Goal: Task Accomplishment & Management: Manage account settings

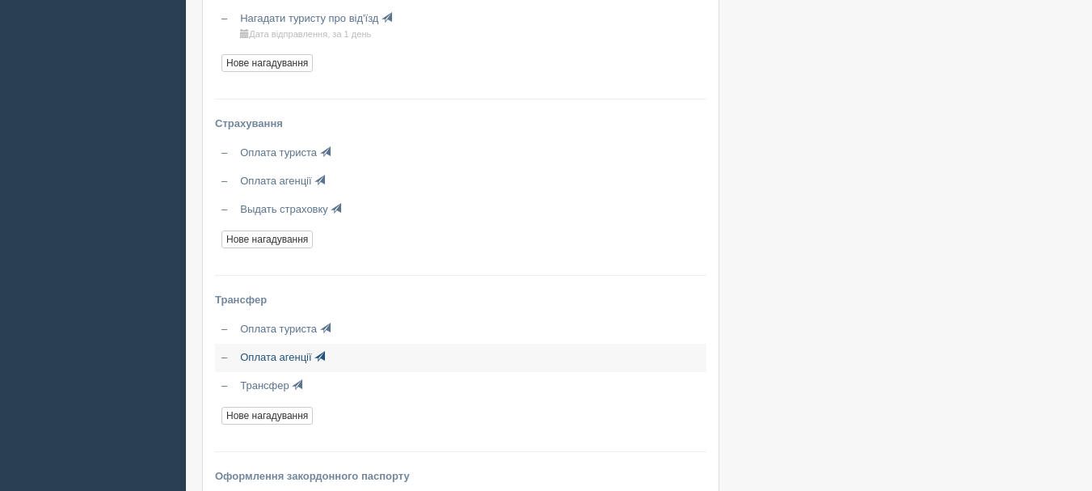
scroll to position [2021, 0]
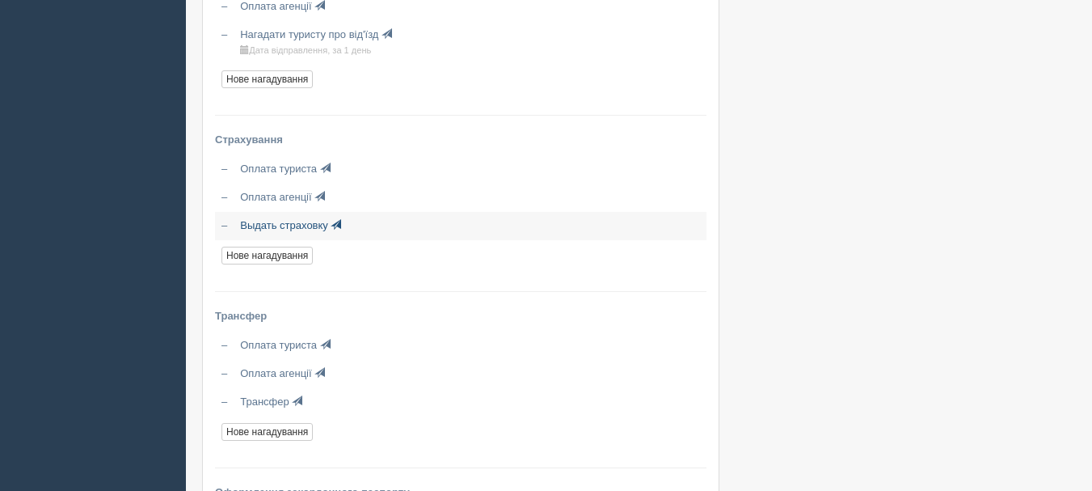
click at [300, 225] on span "Выдать страховку" at bounding box center [284, 225] width 88 height 12
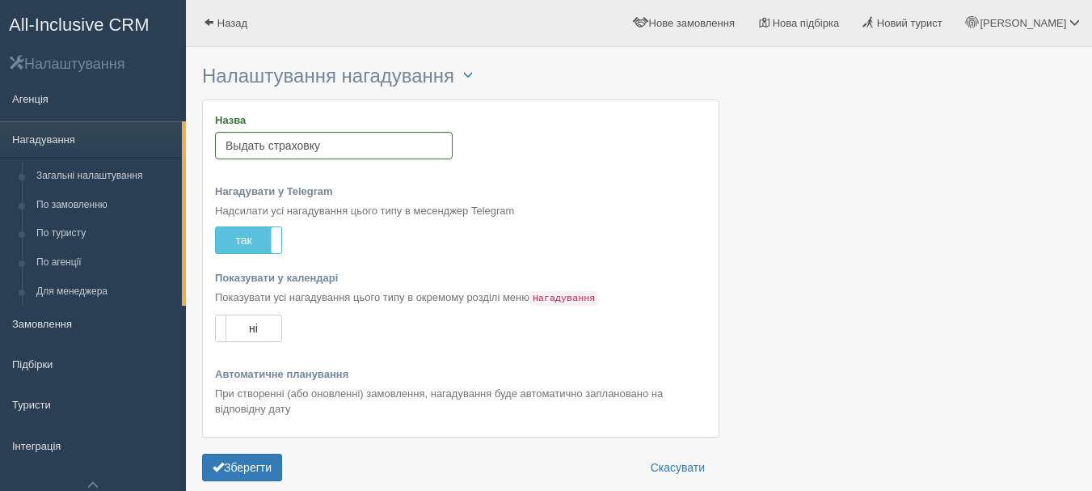
click at [62, 19] on span "All-Inclusive CRM" at bounding box center [79, 25] width 141 height 20
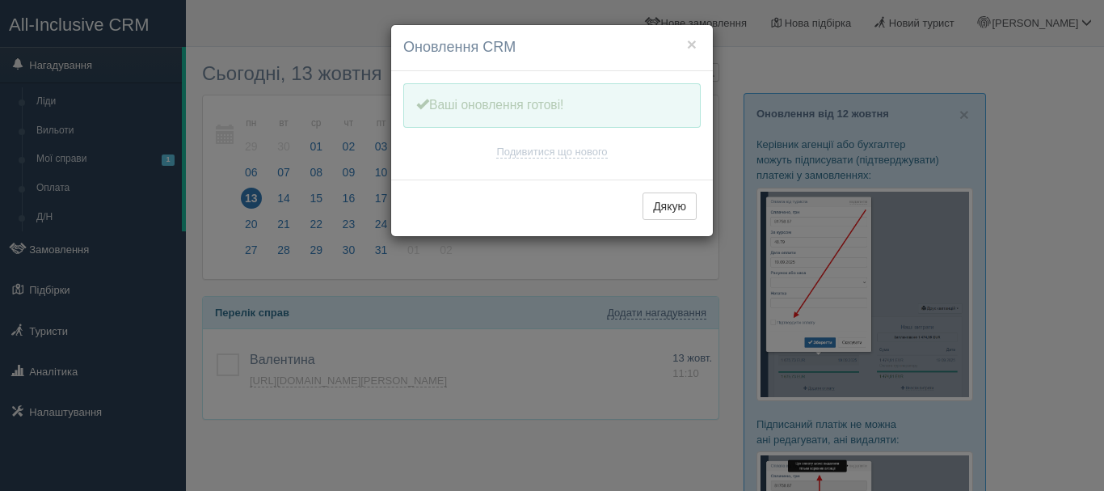
click at [658, 182] on div "Дякую" at bounding box center [552, 207] width 322 height 57
click at [665, 203] on button "Дякую" at bounding box center [670, 205] width 54 height 27
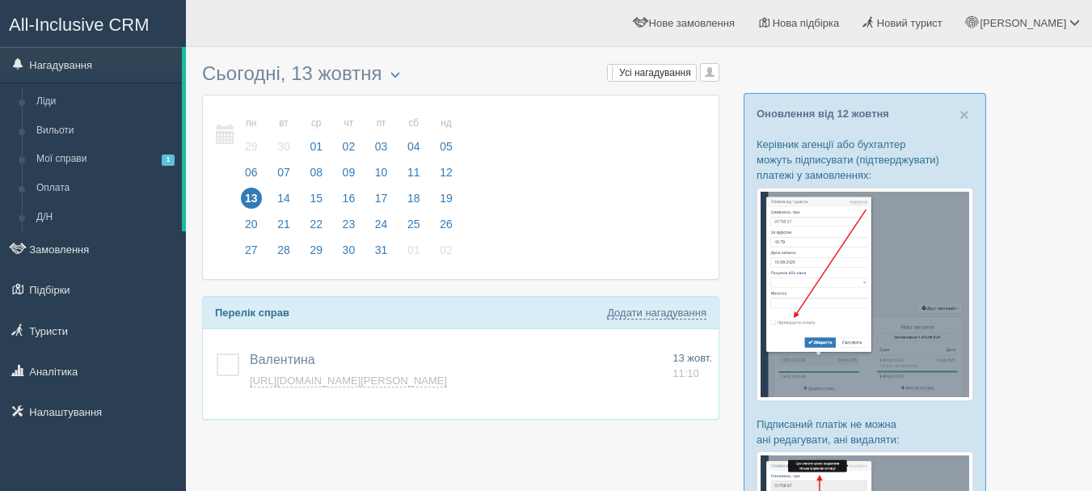
click at [869, 278] on img at bounding box center [865, 294] width 217 height 213
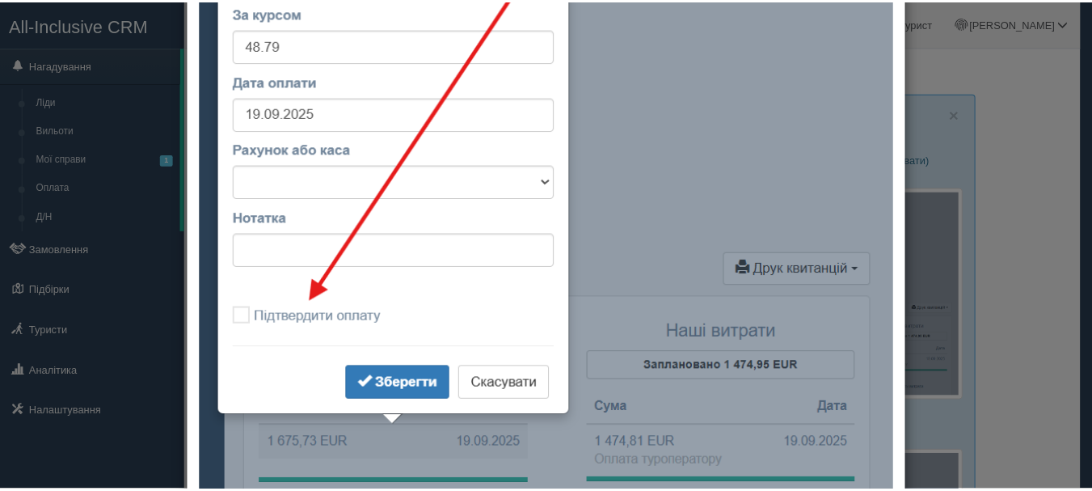
scroll to position [162, 0]
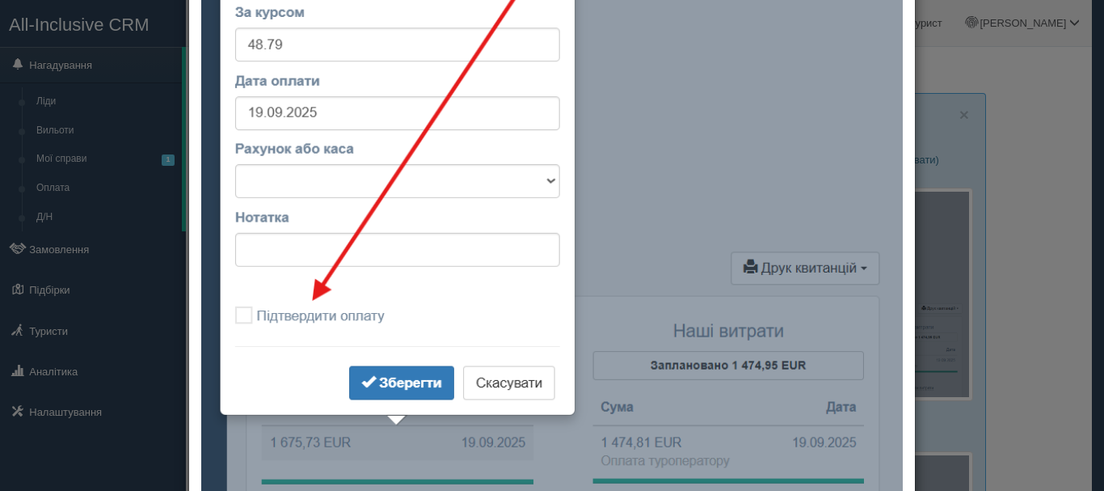
click at [1044, 284] on div at bounding box center [552, 245] width 1104 height 491
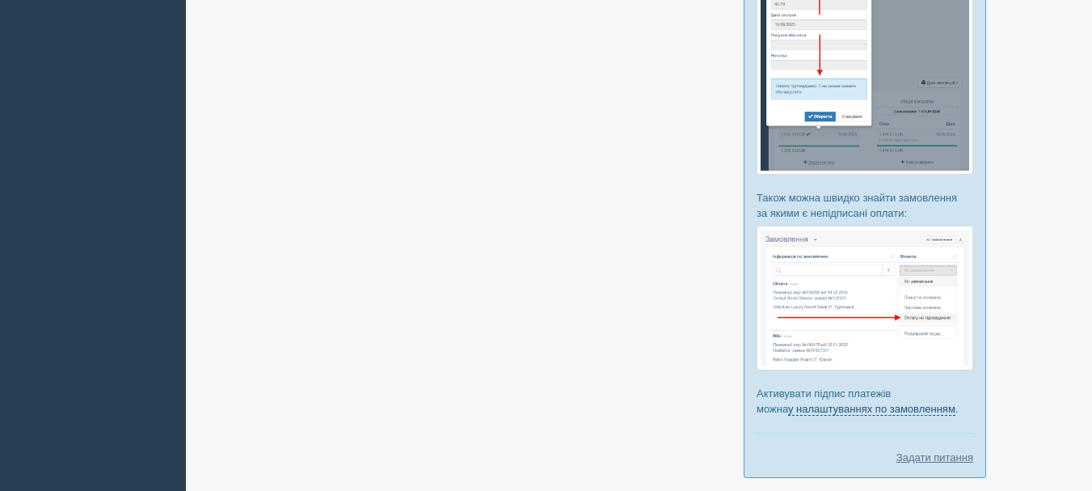
scroll to position [566, 0]
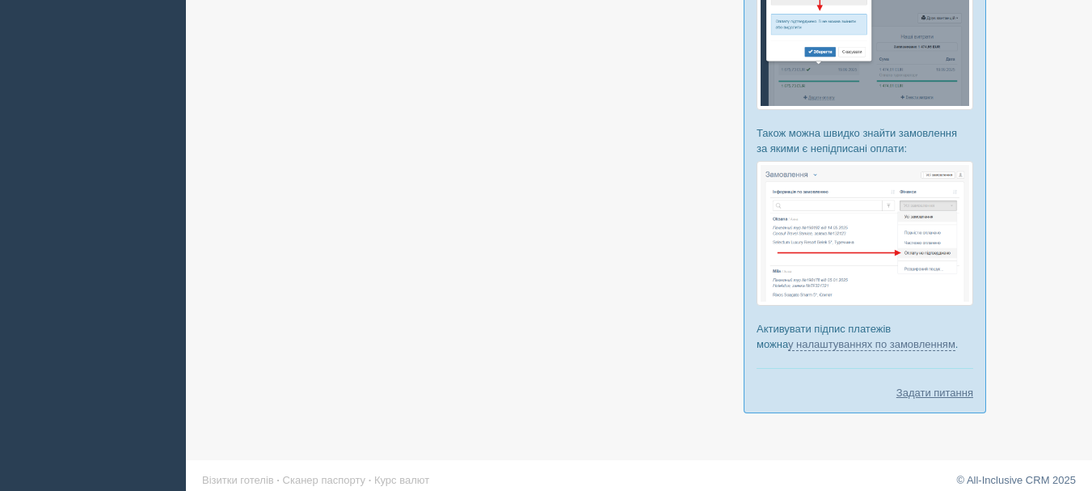
click at [871, 256] on img at bounding box center [865, 233] width 217 height 145
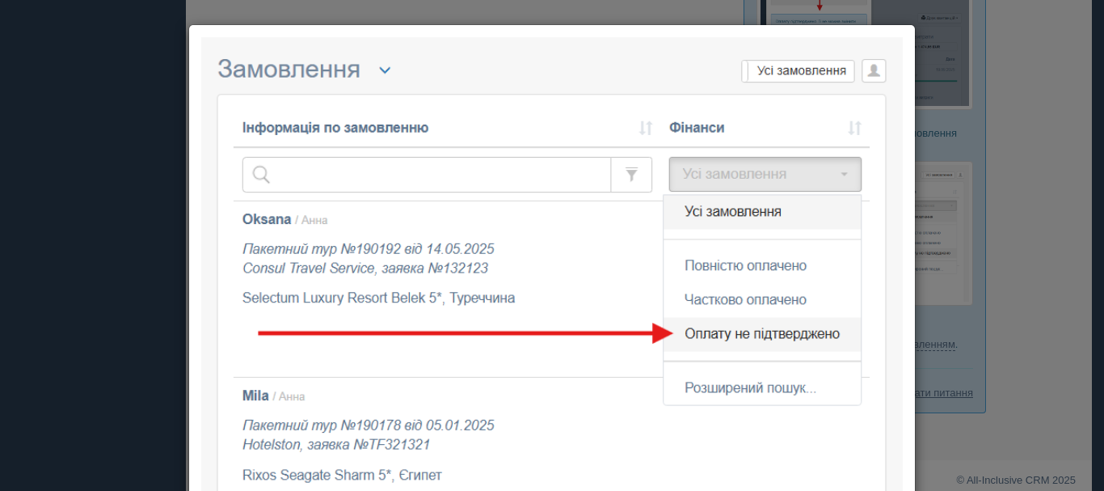
click at [1016, 273] on div at bounding box center [552, 245] width 1104 height 491
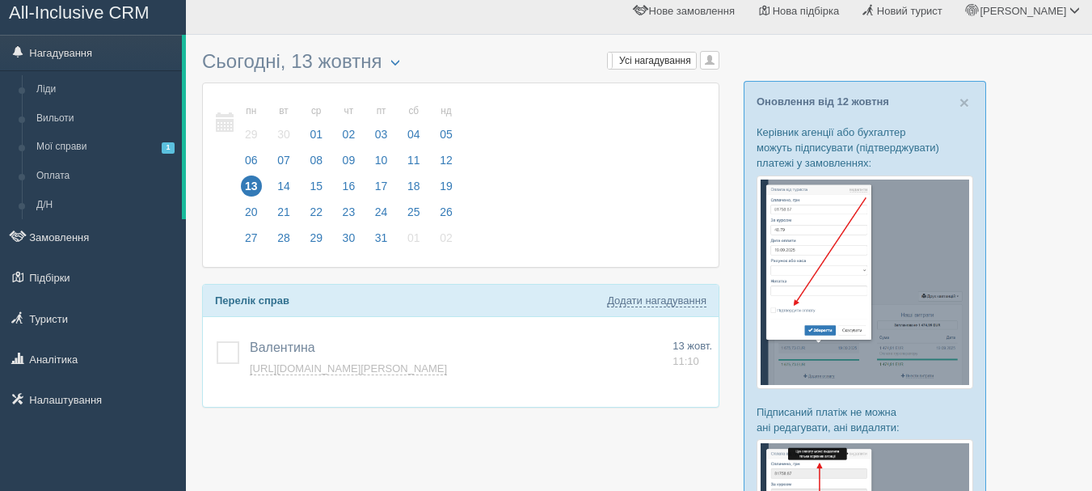
scroll to position [0, 0]
